Goal: Task Accomplishment & Management: Use online tool/utility

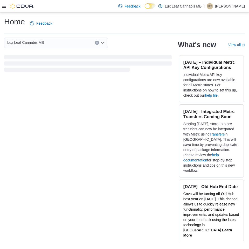
click at [4, 5] on icon at bounding box center [4, 6] width 4 height 3
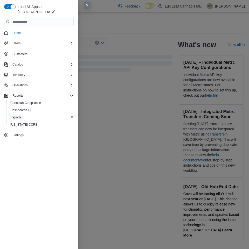
click at [19, 115] on span "Reports" at bounding box center [15, 117] width 11 height 4
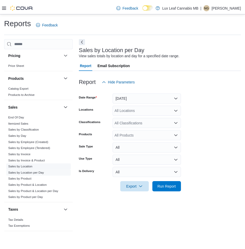
scroll to position [229, 0]
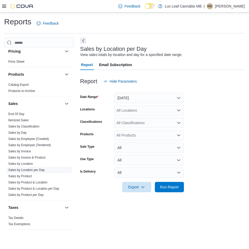
click at [31, 169] on link "Sales by Location per Day" at bounding box center [26, 170] width 36 height 4
click at [178, 110] on icon "Open list of options" at bounding box center [178, 111] width 3 height 2
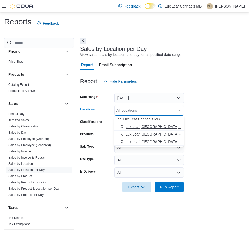
click at [145, 126] on span "Lux Leaf [GEOGRAPHIC_DATA] - [GEOGRAPHIC_DATA]" at bounding box center [172, 126] width 94 height 5
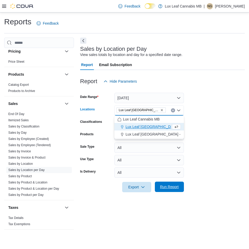
click at [168, 186] on span "Run Report" at bounding box center [169, 186] width 19 height 5
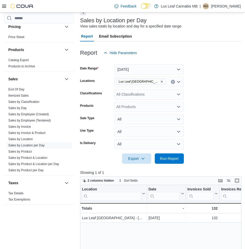
scroll to position [78, 0]
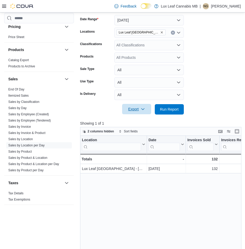
click at [134, 108] on span "Export" at bounding box center [136, 109] width 23 height 10
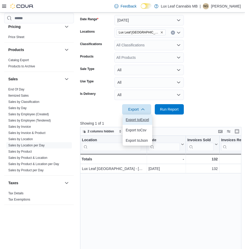
click at [142, 118] on span "Export to Excel" at bounding box center [137, 120] width 23 height 4
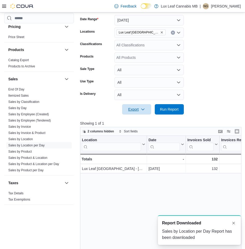
scroll to position [0, 0]
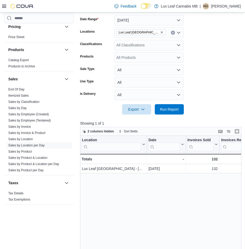
click at [163, 31] on icon "Remove Lux Leaf Winnipeg - Bridgewater from selection in this group" at bounding box center [161, 32] width 3 height 3
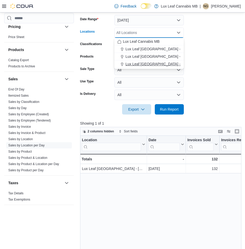
click at [166, 64] on span "Lux Leaf [GEOGRAPHIC_DATA] - [GEOGRAPHIC_DATA][PERSON_NAME]" at bounding box center [187, 63] width 124 height 5
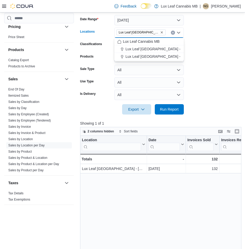
click at [203, 60] on form "Date Range [DATE] Locations Lux Leaf [GEOGRAPHIC_DATA] - [GEOGRAPHIC_DATA][PERS…" at bounding box center [160, 62] width 161 height 106
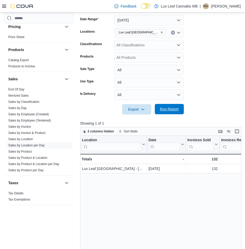
click at [172, 108] on span "Run Report" at bounding box center [169, 108] width 19 height 5
click at [136, 108] on span "Export" at bounding box center [136, 109] width 23 height 10
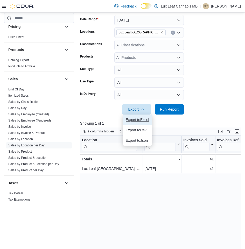
click at [136, 118] on span "Export to Excel" at bounding box center [137, 120] width 23 height 4
click at [206, 45] on form "Date Range [DATE] Locations Lux Leaf [GEOGRAPHIC_DATA] - St. [PERSON_NAME] Clas…" at bounding box center [160, 62] width 161 height 106
